Goal: Task Accomplishment & Management: Manage account settings

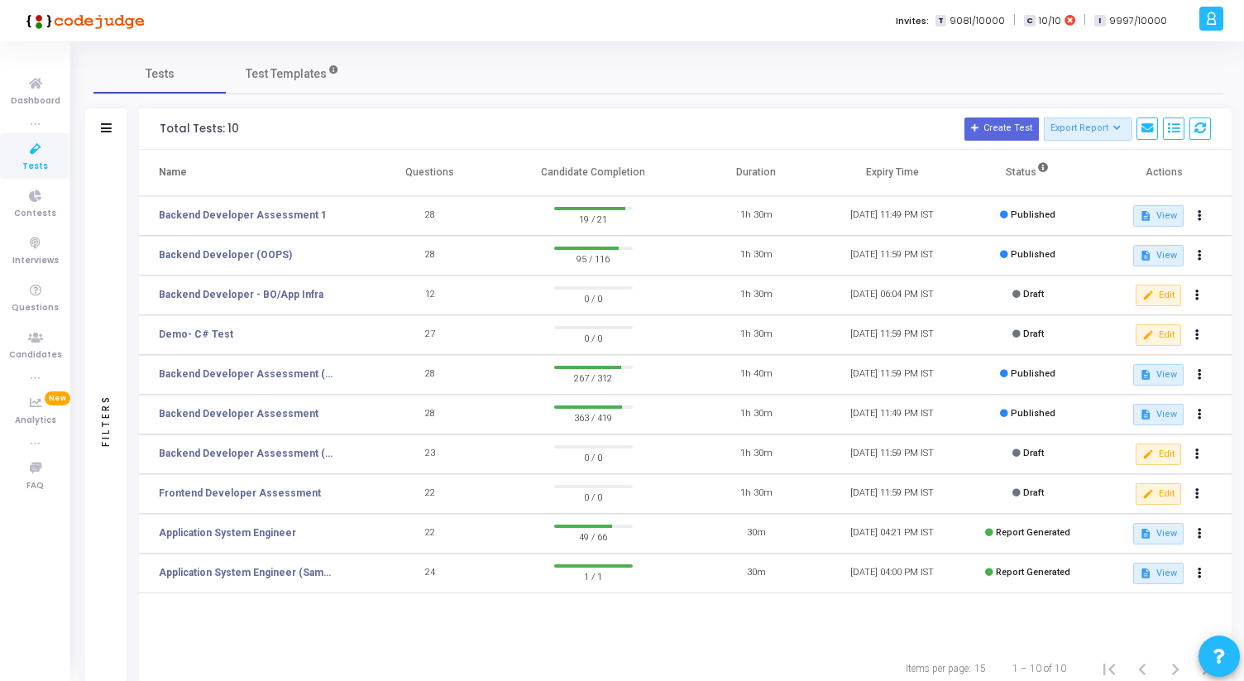
drag, startPoint x: 404, startPoint y: 175, endPoint x: 456, endPoint y: 174, distance: 52.1
click at [456, 174] on th "Questions" at bounding box center [430, 173] width 136 height 46
click at [254, 248] on link "Backend Developer (OOPS)" at bounding box center [225, 254] width 133 height 15
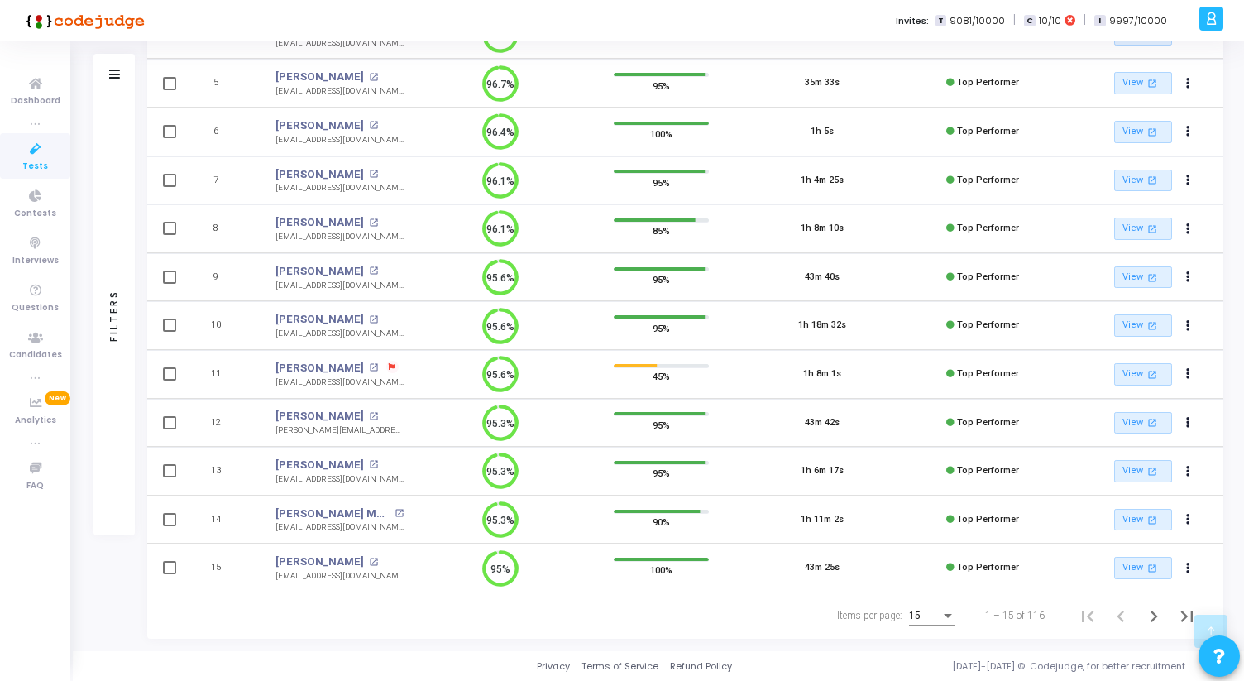
click at [940, 616] on div "15" at bounding box center [924, 617] width 31 height 12
click at [928, 615] on span "50" at bounding box center [933, 607] width 46 height 30
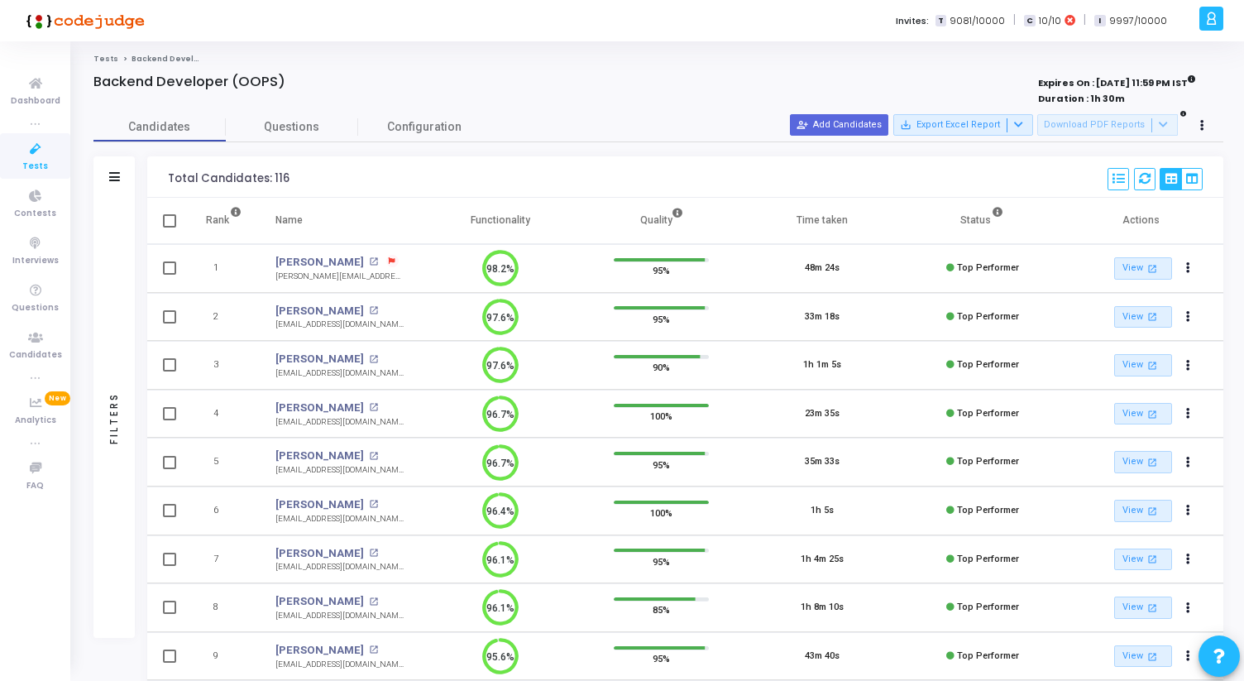
click at [611, 106] on div at bounding box center [424, 99] width 662 height 18
click at [1033, 121] on button "save_alt Export Excel Report" at bounding box center [964, 125] width 140 height 22
click at [945, 191] on button "Export All" at bounding box center [974, 185] width 137 height 29
drag, startPoint x: 85, startPoint y: 82, endPoint x: 302, endPoint y: 80, distance: 216.8
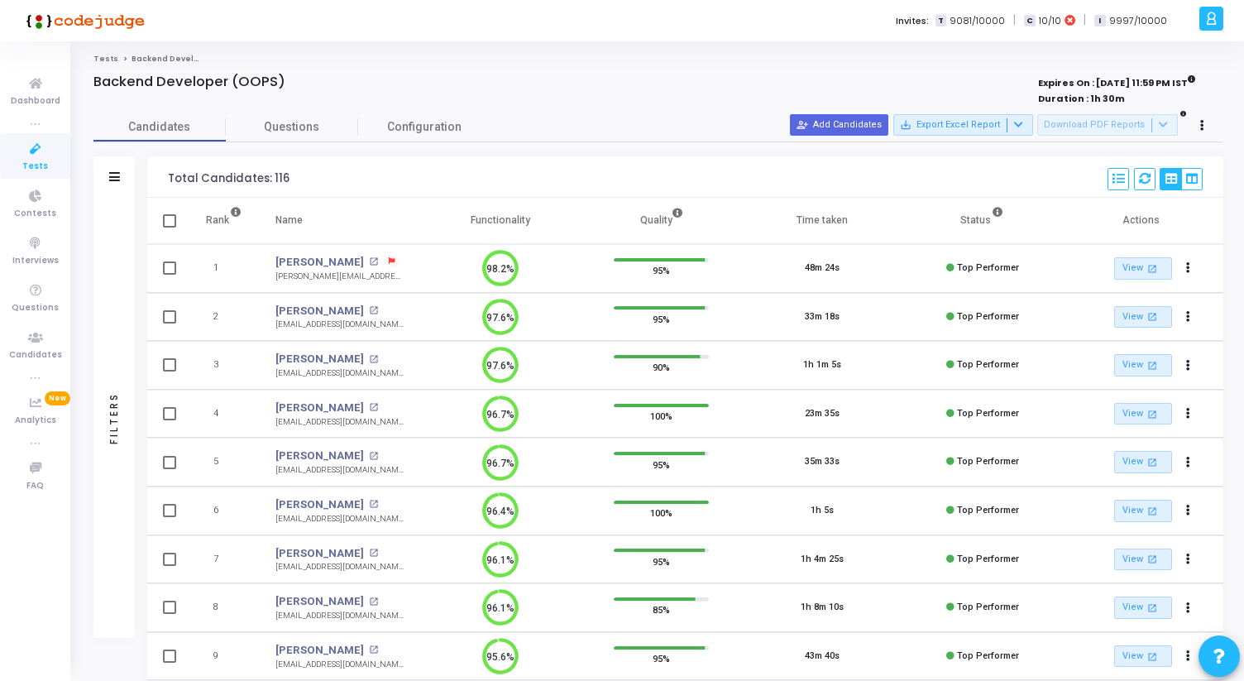
click at [302, 80] on div "Backend Developer (OOPS)" at bounding box center [424, 82] width 662 height 17
drag, startPoint x: 302, startPoint y: 80, endPoint x: 82, endPoint y: 58, distance: 221.2
drag, startPoint x: 82, startPoint y: 58, endPoint x: 319, endPoint y: 88, distance: 238.5
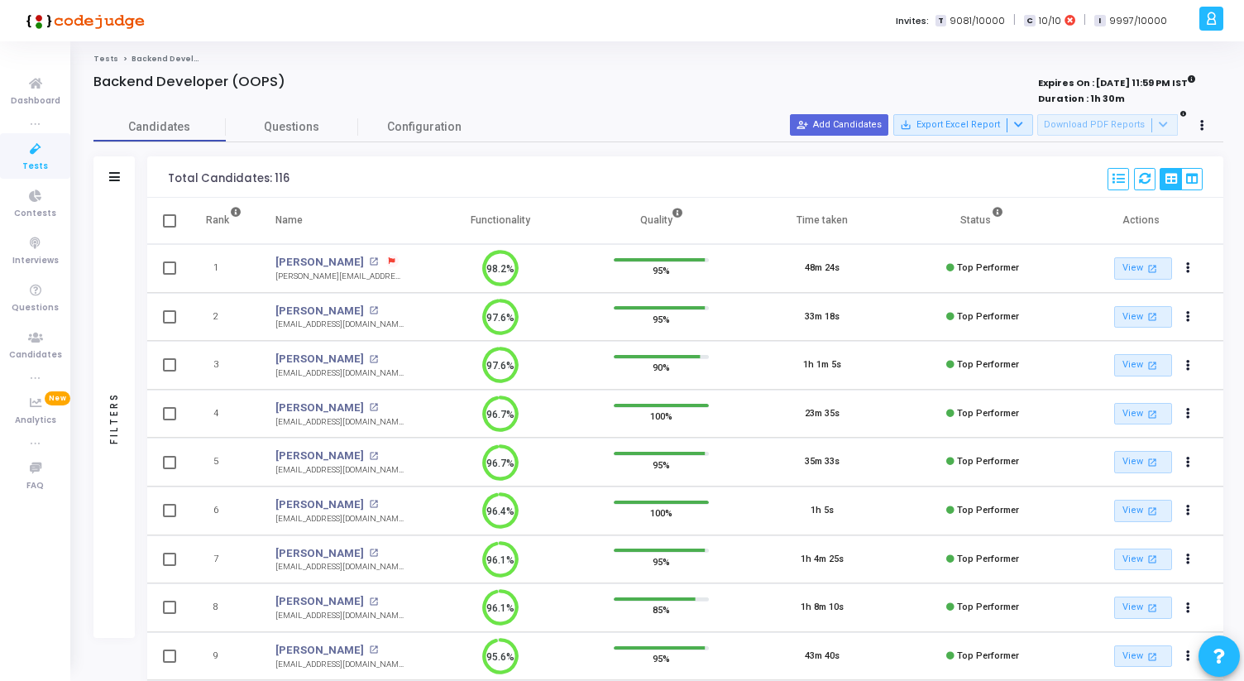
click at [319, 88] on div "Backend Developer (OOPS)" at bounding box center [424, 82] width 662 height 17
drag, startPoint x: 319, startPoint y: 88, endPoint x: 84, endPoint y: 60, distance: 235.7
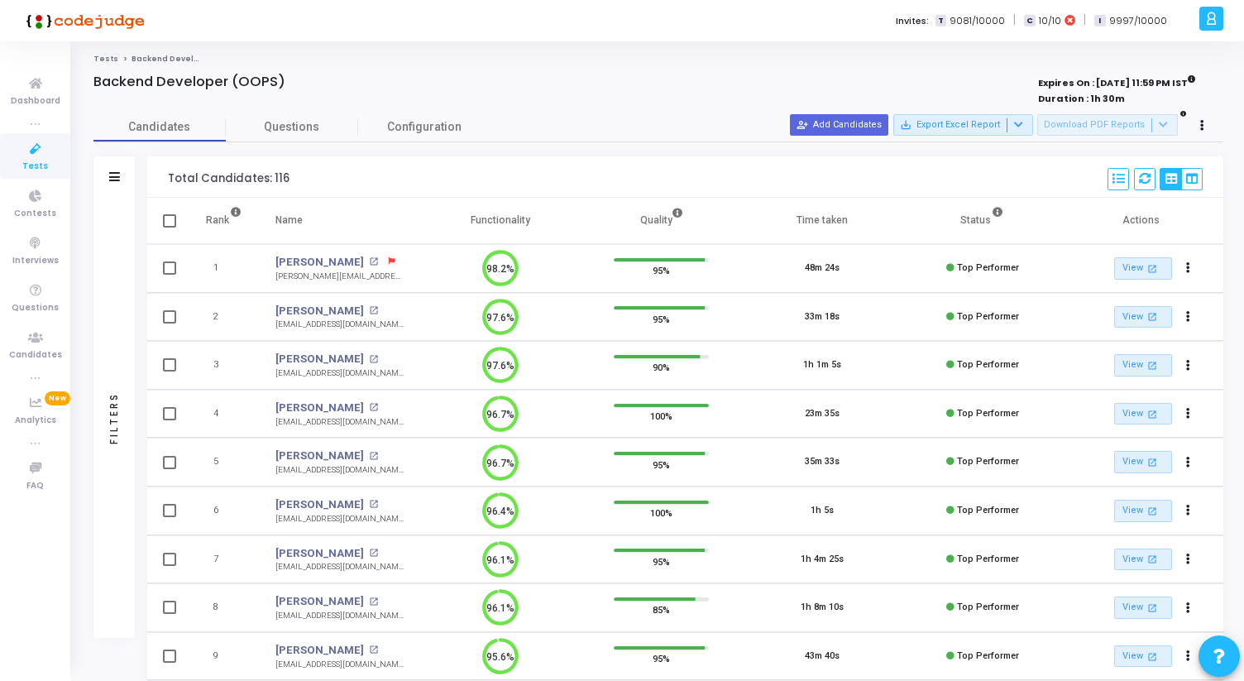
drag, startPoint x: 84, startPoint y: 60, endPoint x: 315, endPoint y: 80, distance: 231.7
click at [315, 80] on div "Backend Developer (OOPS)" at bounding box center [424, 82] width 662 height 17
drag, startPoint x: 315, startPoint y: 80, endPoint x: 82, endPoint y: 56, distance: 234.6
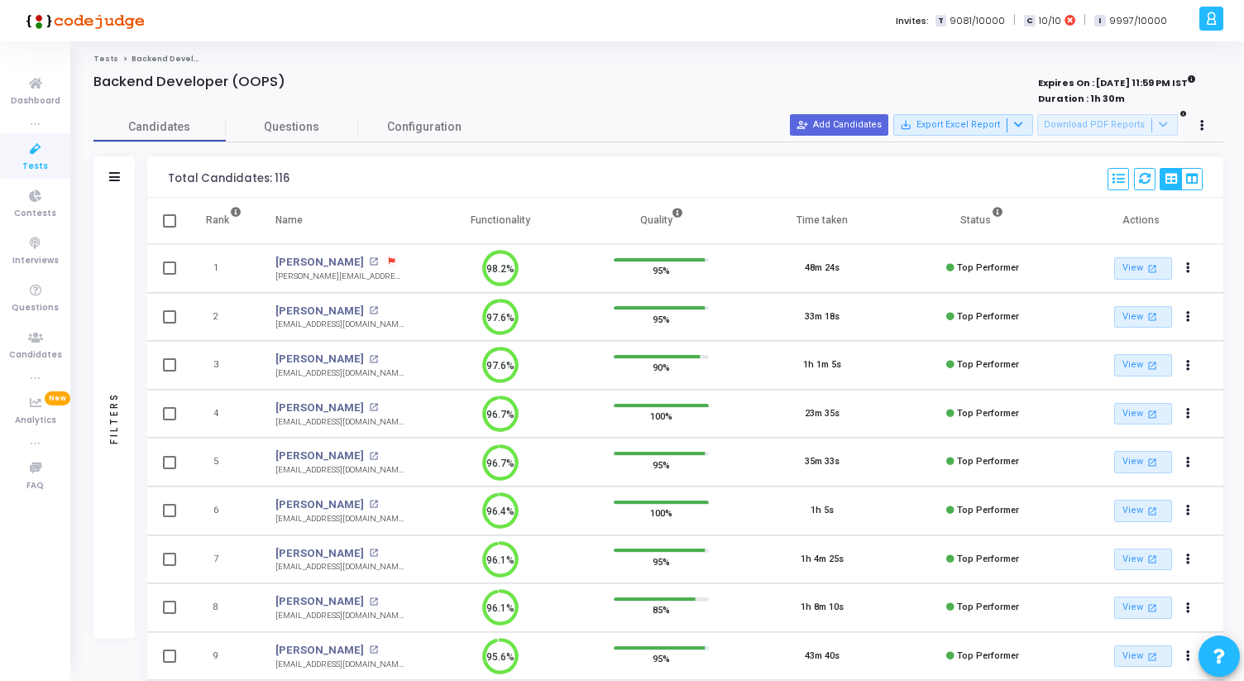
drag, startPoint x: 82, startPoint y: 56, endPoint x: 316, endPoint y: 79, distance: 235.3
click at [316, 79] on div "Backend Developer (OOPS)" at bounding box center [424, 82] width 662 height 17
drag, startPoint x: 316, startPoint y: 79, endPoint x: 80, endPoint y: 59, distance: 236.7
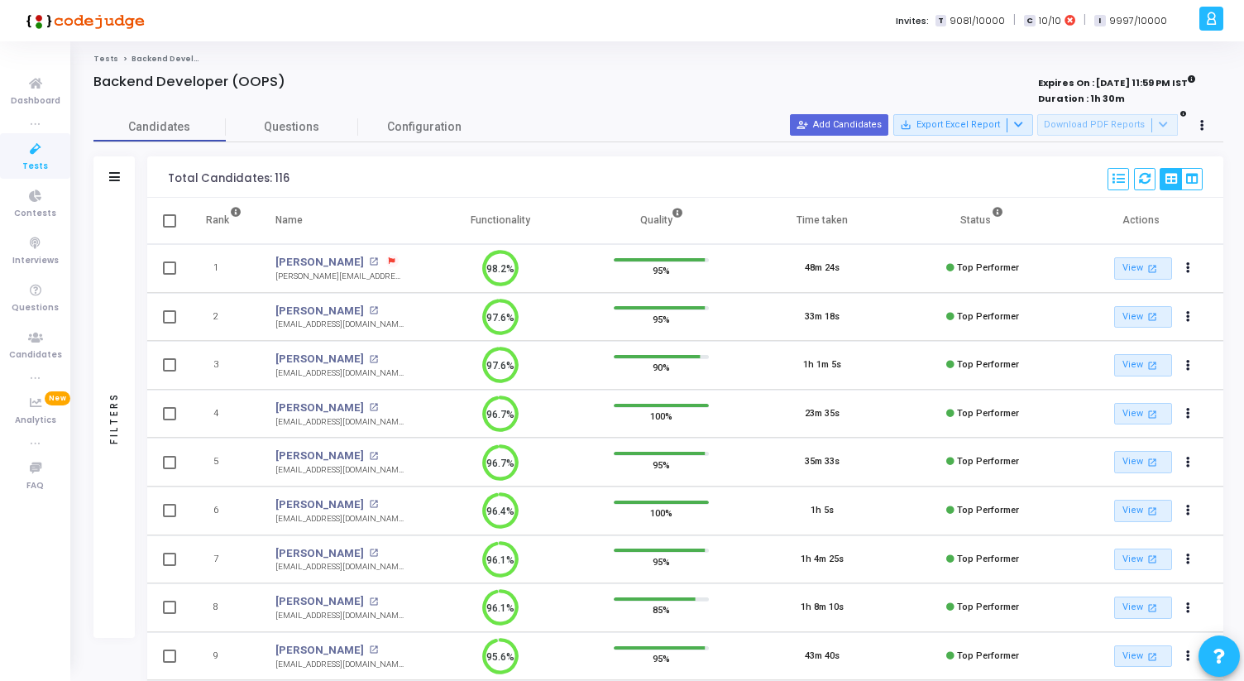
drag, startPoint x: 80, startPoint y: 59, endPoint x: 304, endPoint y: 87, distance: 226.0
click at [304, 87] on div "Backend Developer (OOPS)" at bounding box center [424, 82] width 662 height 17
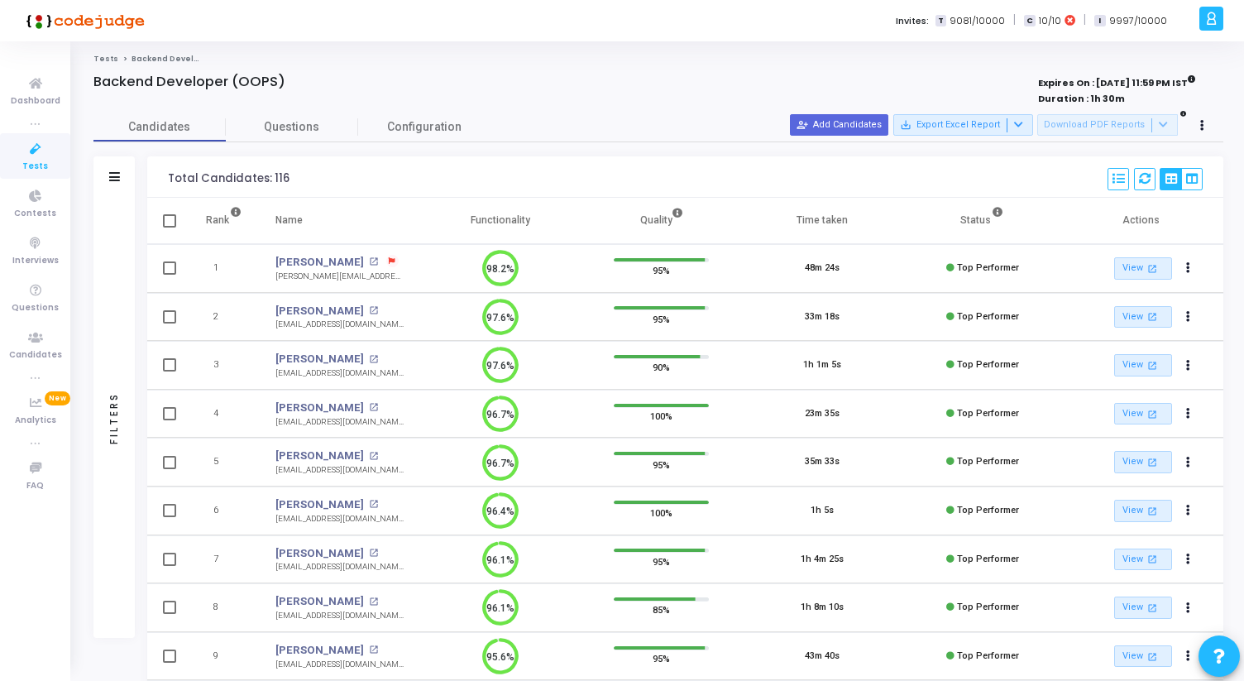
drag, startPoint x: 304, startPoint y: 87, endPoint x: 79, endPoint y: 56, distance: 227.1
drag, startPoint x: 80, startPoint y: 56, endPoint x: 305, endPoint y: 79, distance: 226.2
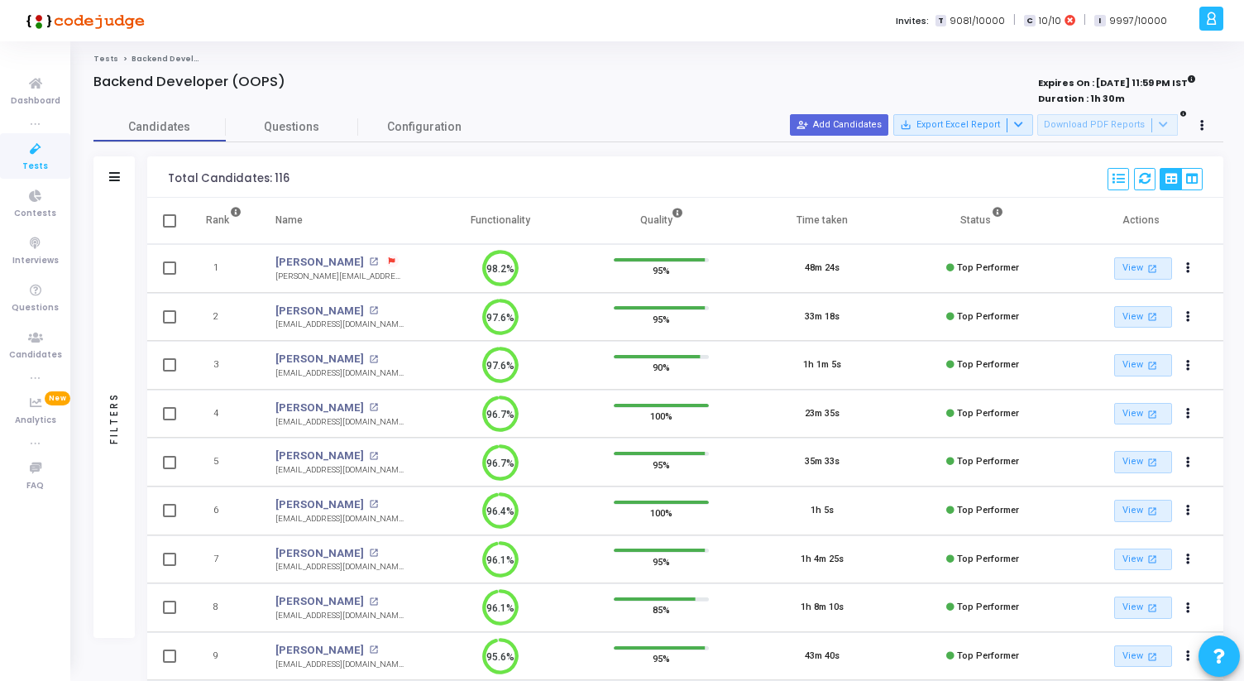
click at [305, 79] on div "Backend Developer (OOPS)" at bounding box center [424, 82] width 662 height 17
click at [31, 161] on span "Tests" at bounding box center [35, 167] width 26 height 14
